Goal: Transaction & Acquisition: Purchase product/service

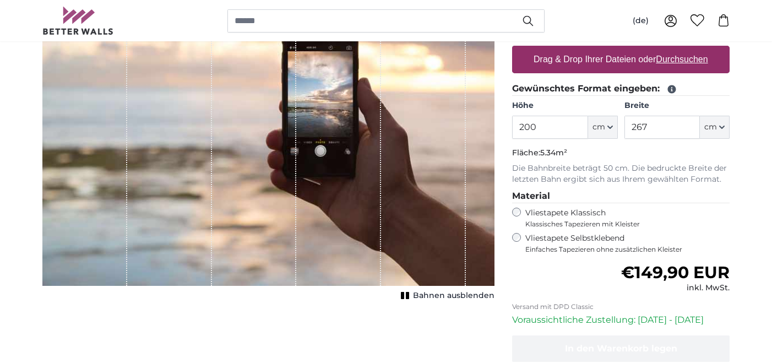
scroll to position [166, 0]
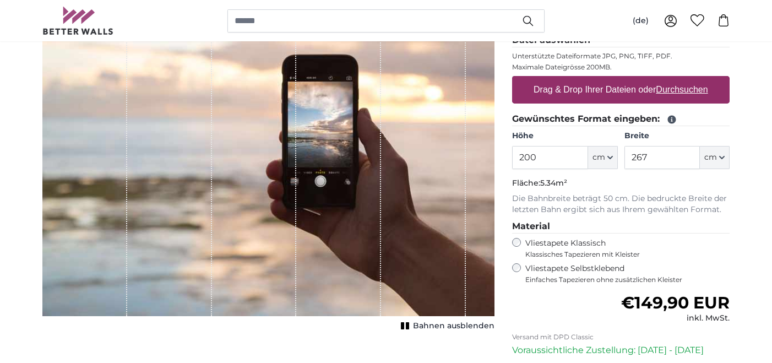
click at [678, 89] on u "Durchsuchen" at bounding box center [682, 89] width 52 height 9
click at [678, 79] on input "Drag & Drop Ihrer Dateien oder Durchsuchen" at bounding box center [621, 77] width 218 height 3
type input "**********"
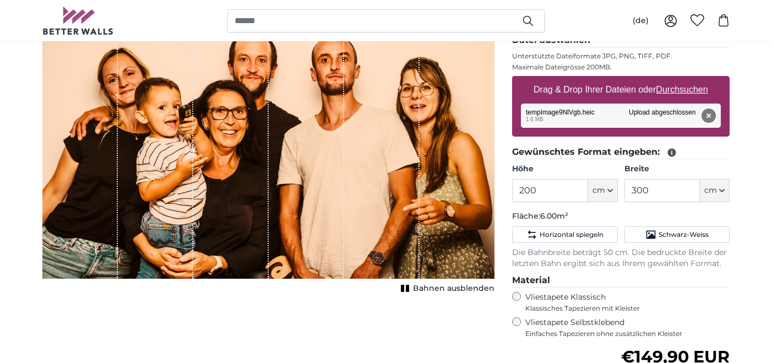
scroll to position [169, 0]
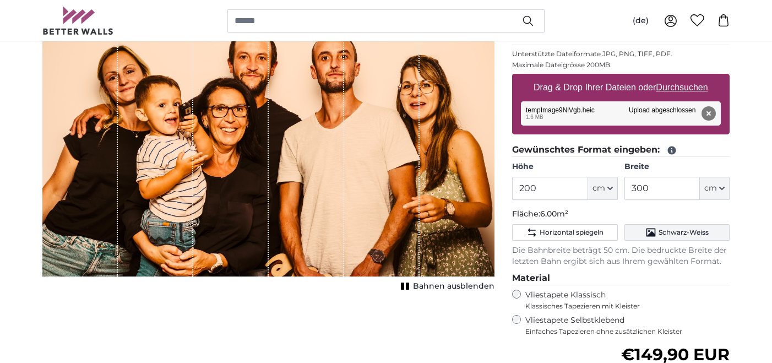
click at [680, 233] on span "Schwarz-Weiss" at bounding box center [684, 232] width 50 height 9
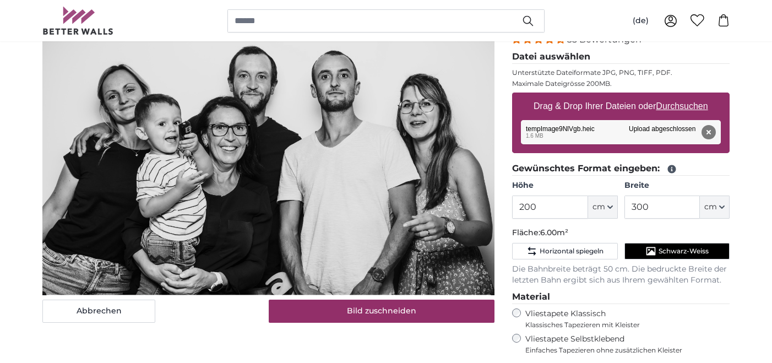
scroll to position [152, 0]
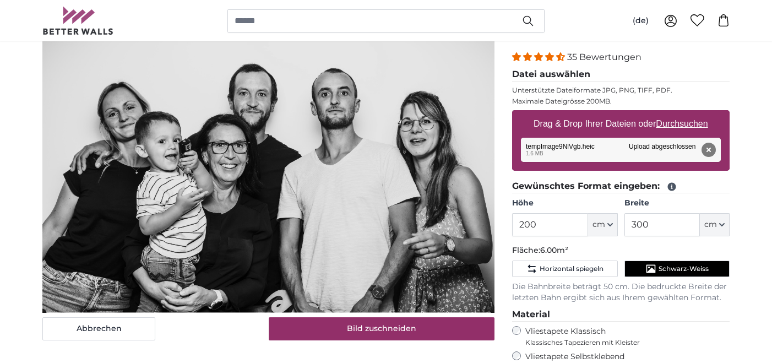
scroll to position [134, 0]
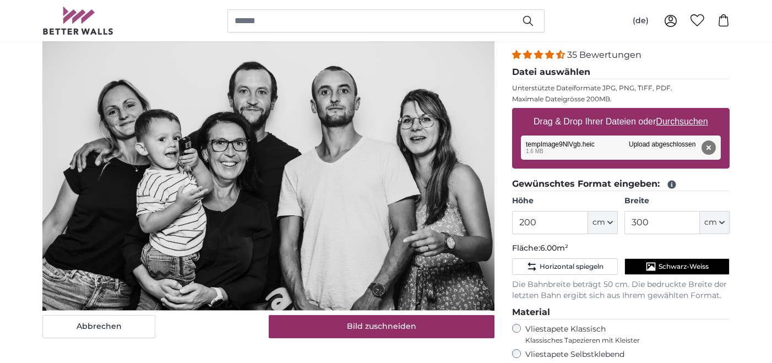
click at [720, 219] on button "cm" at bounding box center [715, 222] width 30 height 23
click at [689, 253] on link "Centimeter (cm)" at bounding box center [714, 252] width 97 height 20
click at [658, 220] on input "300" at bounding box center [661, 222] width 75 height 23
drag, startPoint x: 658, startPoint y: 220, endPoint x: 632, endPoint y: 227, distance: 26.9
click at [632, 227] on input "300" at bounding box center [661, 222] width 75 height 23
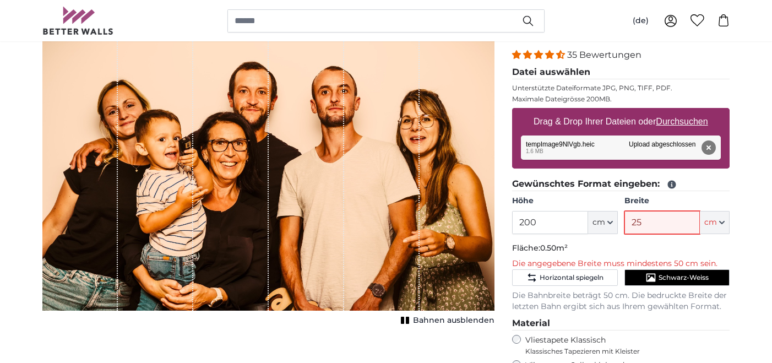
type input "250"
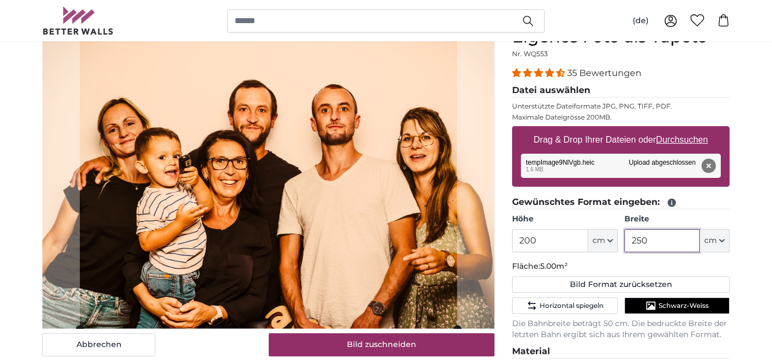
scroll to position [246, 0]
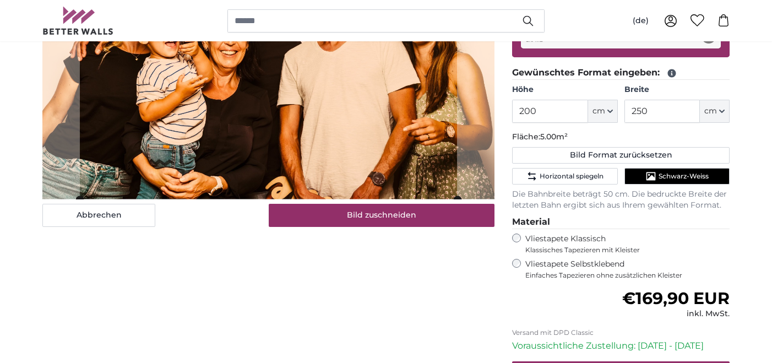
click at [683, 178] on span "Schwarz-Weiss" at bounding box center [684, 176] width 50 height 9
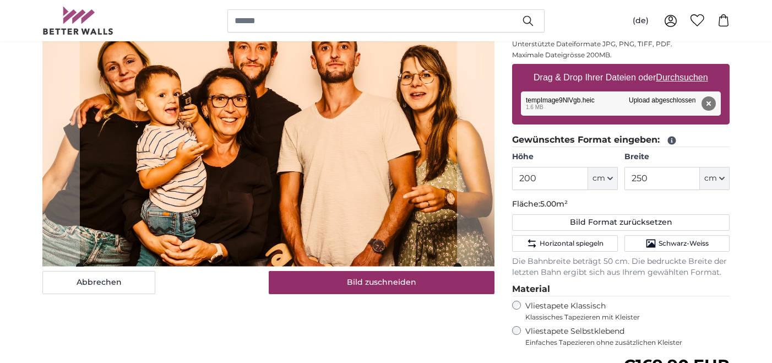
scroll to position [162, 0]
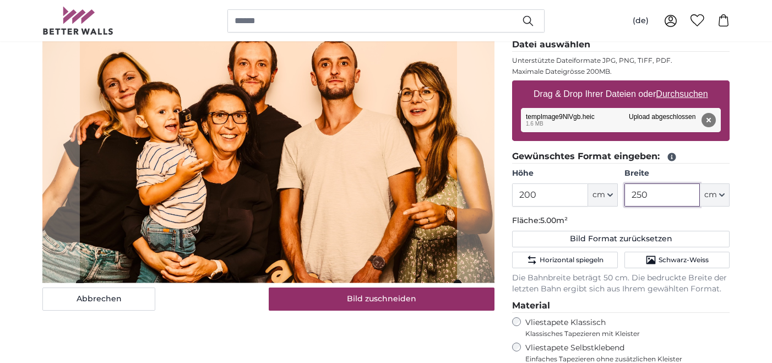
drag, startPoint x: 651, startPoint y: 192, endPoint x: 620, endPoint y: 199, distance: 32.3
click at [620, 199] on div "Höhe 200 ft cm Centimeter (cm) Inches (inch) Feet (ft. in.) Breite 250 ft cm Ce…" at bounding box center [621, 187] width 218 height 39
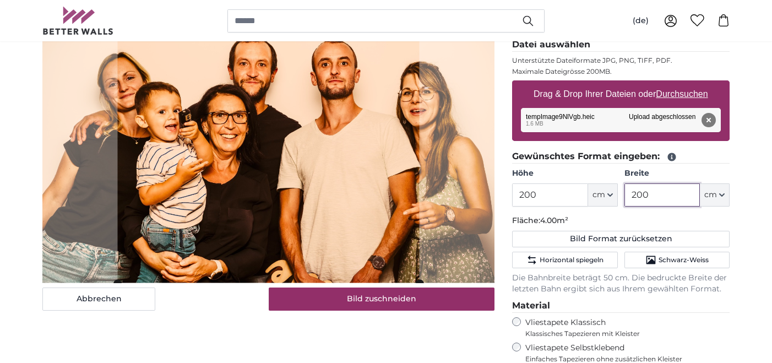
type input "200"
click at [544, 193] on input "200" at bounding box center [549, 194] width 75 height 23
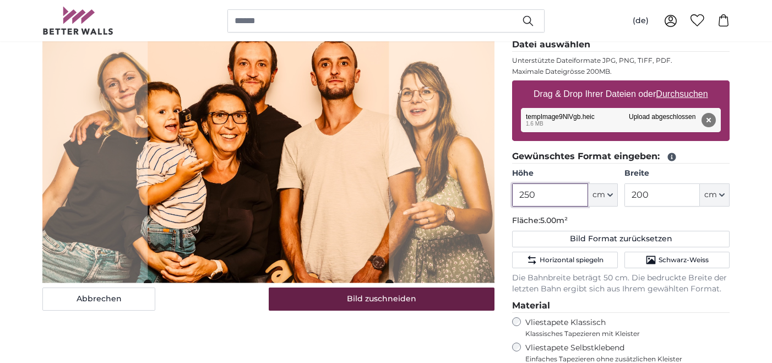
type input "250"
click at [370, 301] on button "Bild zuschneiden" at bounding box center [382, 298] width 226 height 23
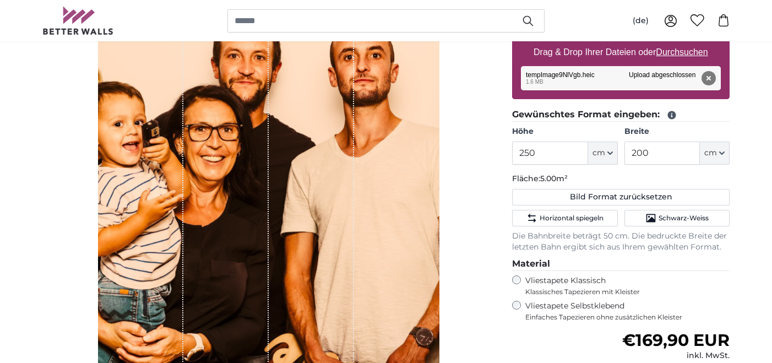
scroll to position [172, 0]
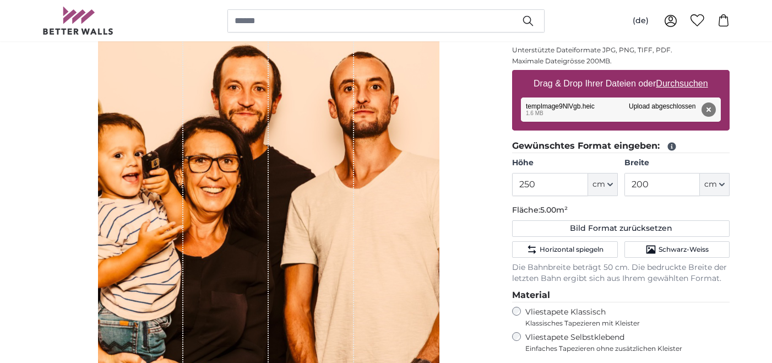
click at [680, 85] on u "Durchsuchen" at bounding box center [682, 83] width 52 height 9
click at [680, 73] on input "Drag & Drop Ihrer Dateien oder Durchsuchen" at bounding box center [621, 71] width 218 height 3
type input "**********"
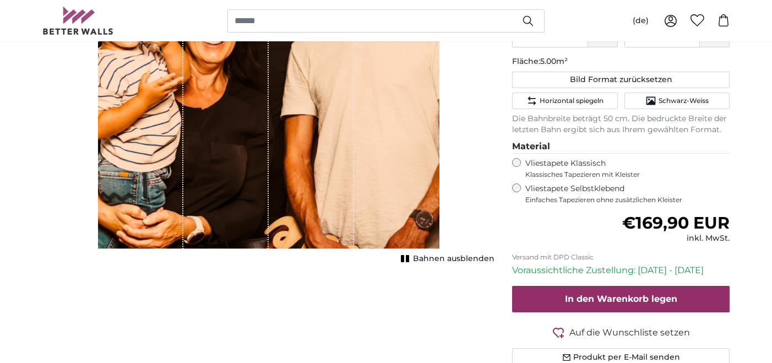
scroll to position [403, 0]
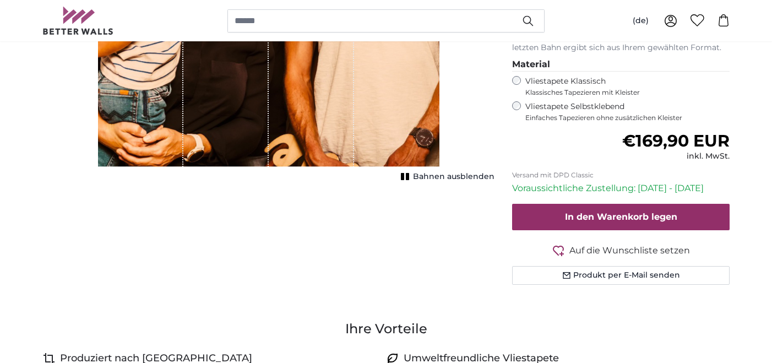
click at [457, 177] on span "Bahnen ausblenden" at bounding box center [454, 176] width 82 height 11
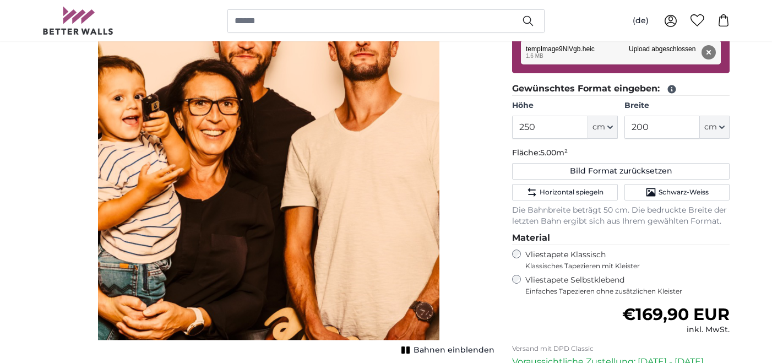
scroll to position [161, 0]
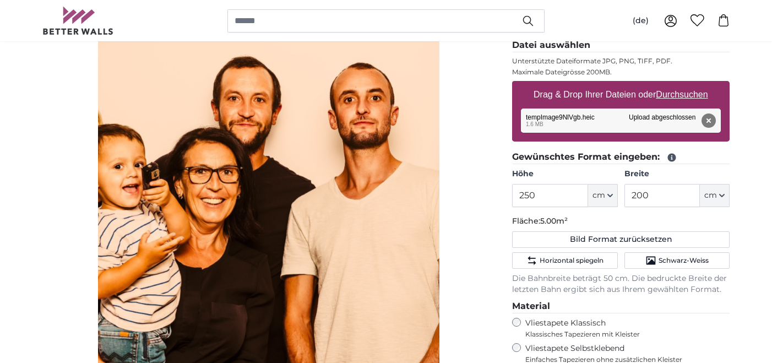
click at [541, 119] on div "Entfernen Nochmal versuchen Entfernen Hochladen Abbrechen Nochmal versuchen Ent…" at bounding box center [621, 120] width 200 height 24
click at [650, 117] on div "Entfernen Nochmal versuchen Entfernen Hochladen Abbrechen Nochmal versuchen Ent…" at bounding box center [621, 120] width 200 height 24
click at [667, 260] on span "Schwarz-Weiss" at bounding box center [684, 260] width 50 height 9
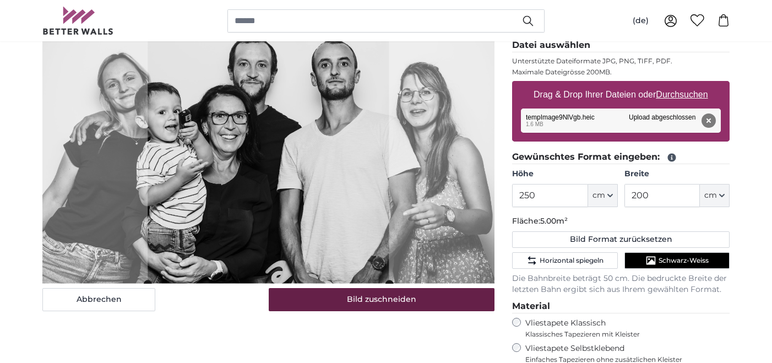
click at [376, 296] on button "Bild zuschneiden" at bounding box center [382, 299] width 226 height 23
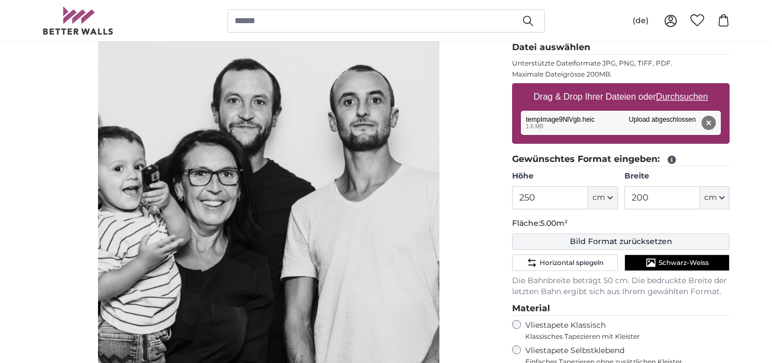
scroll to position [157, 0]
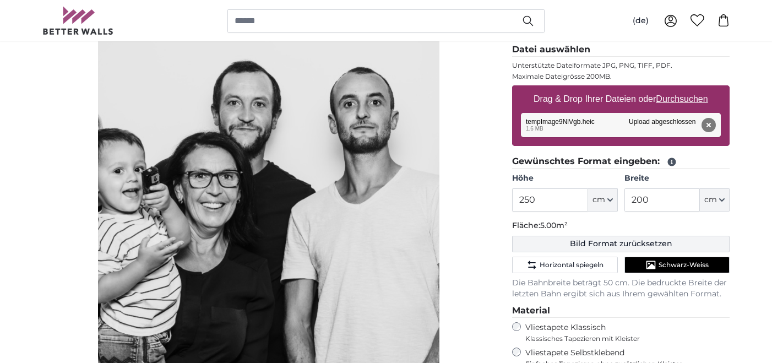
click at [611, 243] on button "Bild Format zurücksetzen" at bounding box center [621, 244] width 218 height 17
type input "200"
type input "300"
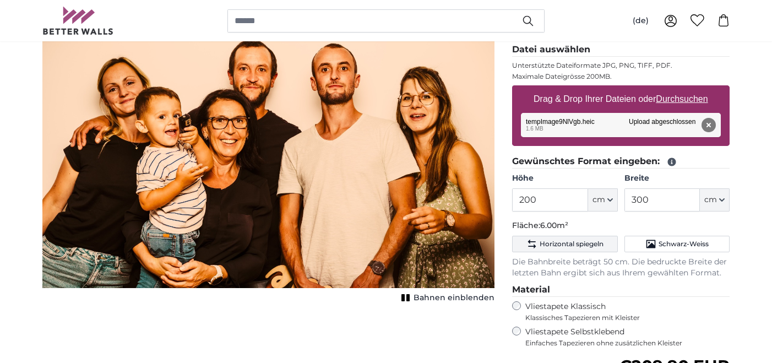
click at [555, 243] on span "Horizontal spiegeln" at bounding box center [572, 244] width 64 height 9
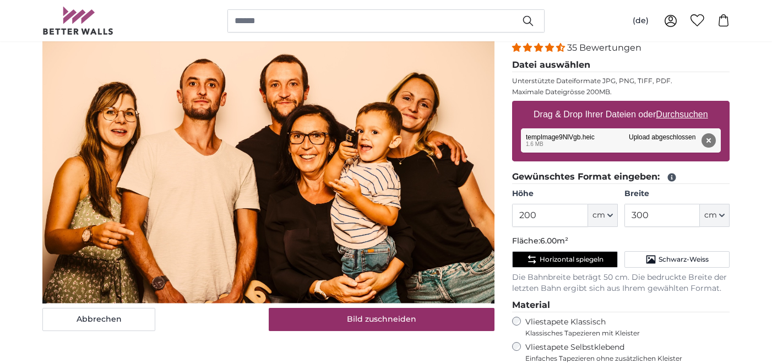
scroll to position [155, 0]
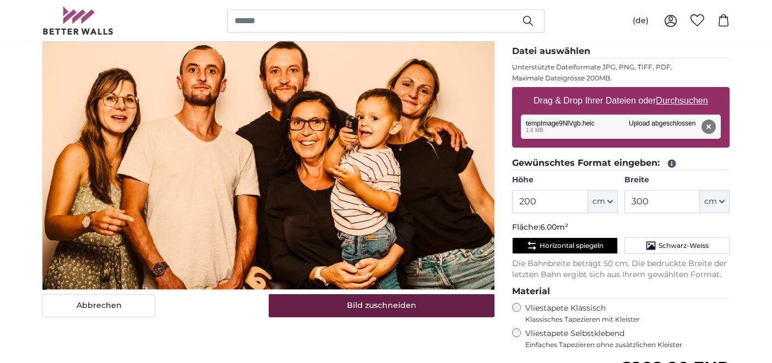
click at [369, 312] on button "Bild zuschneiden" at bounding box center [382, 305] width 226 height 23
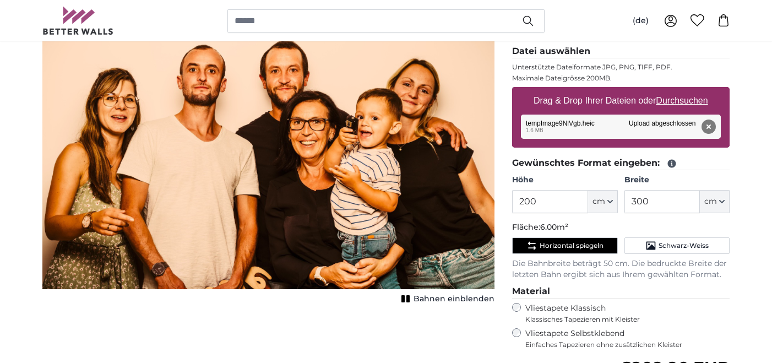
click at [448, 218] on img "1 of 1" at bounding box center [268, 138] width 452 height 301
click at [47, 269] on img "1 of 1" at bounding box center [268, 138] width 452 height 301
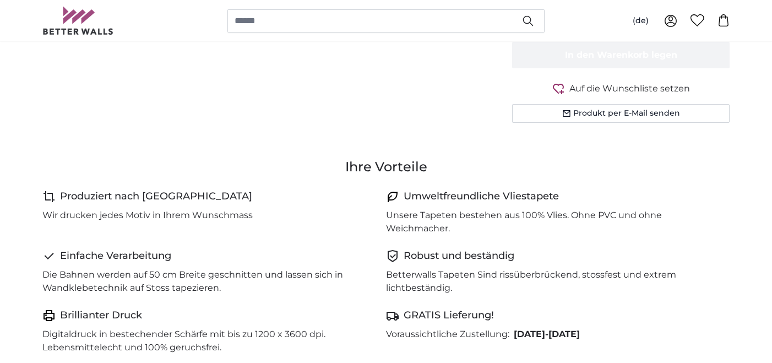
scroll to position [458, 0]
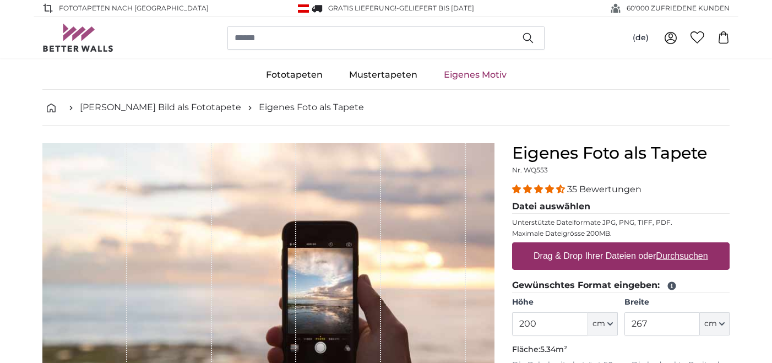
click at [669, 256] on u "Durchsuchen" at bounding box center [682, 255] width 52 height 9
click at [669, 246] on input "Drag & Drop Ihrer Dateien oder Durchsuchen" at bounding box center [621, 243] width 218 height 3
type input "**********"
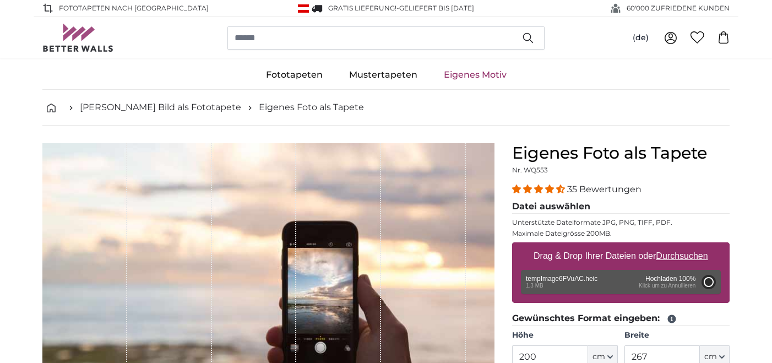
scroll to position [102, 0]
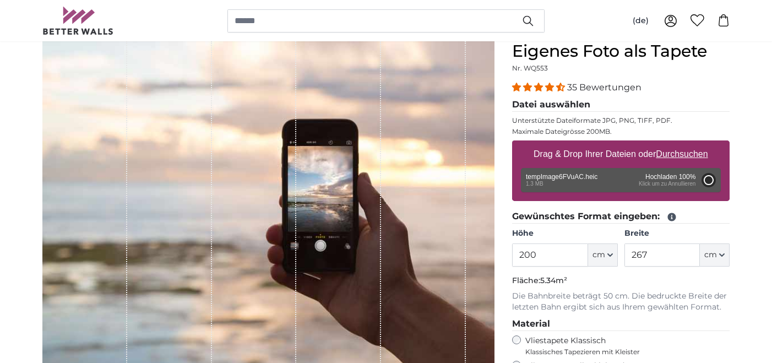
type input "200"
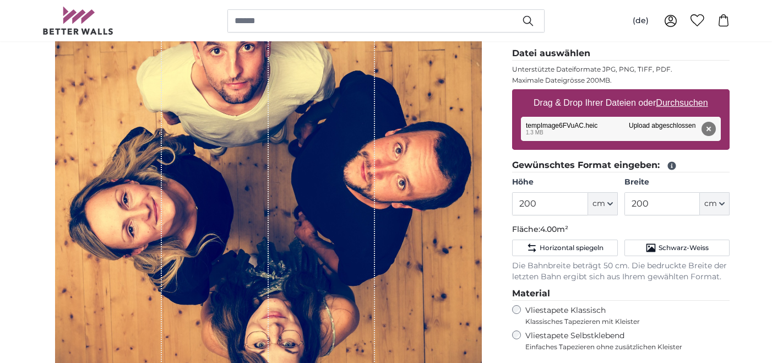
scroll to position [242, 0]
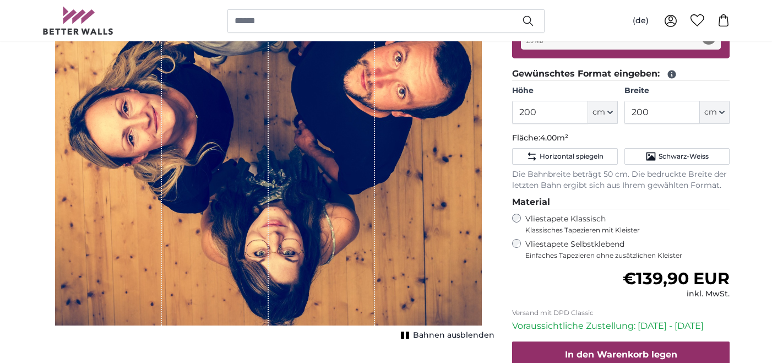
scroll to position [247, 0]
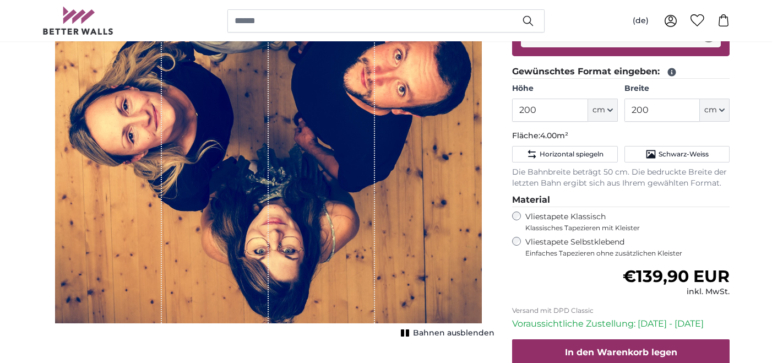
click at [433, 330] on span "Bahnen ausblenden" at bounding box center [454, 333] width 82 height 11
click at [675, 153] on span "Schwarz-Weiss" at bounding box center [684, 154] width 50 height 9
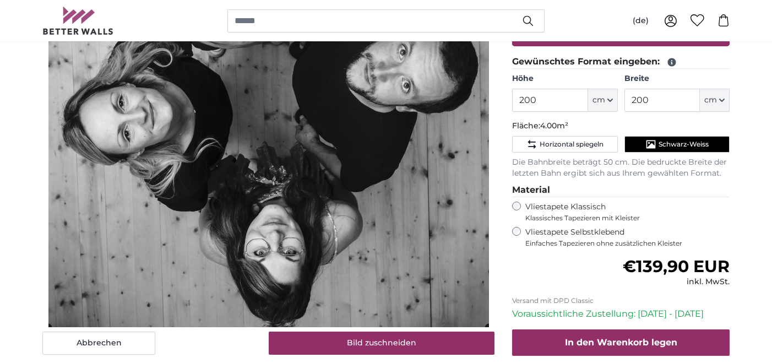
scroll to position [254, 0]
